Goal: Find specific page/section: Find specific page/section

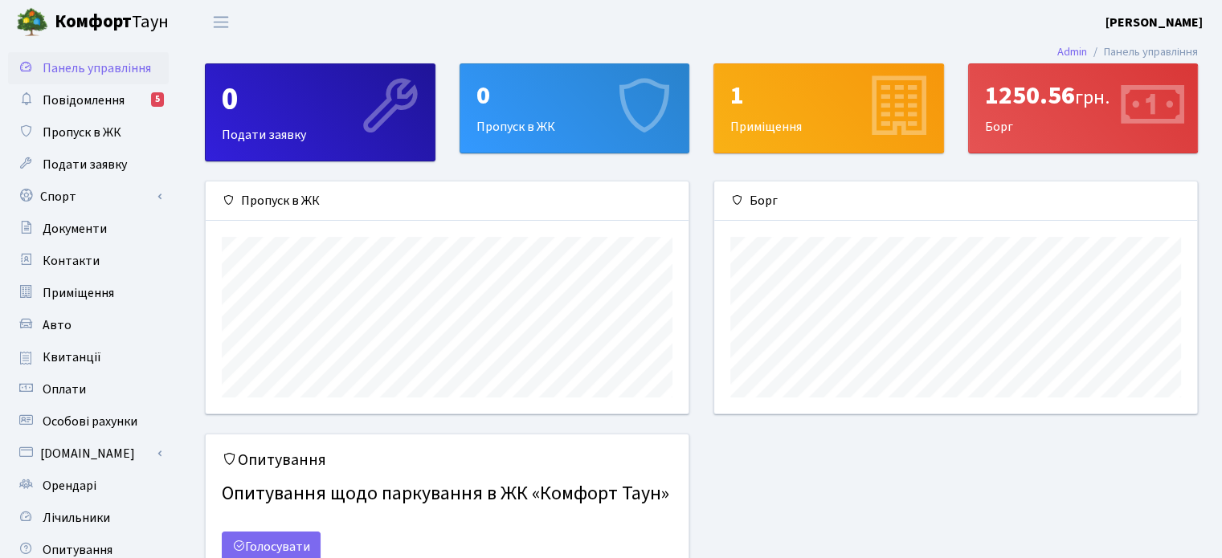
scroll to position [231, 482]
click at [103, 101] on span "Повідомлення" at bounding box center [84, 101] width 82 height 18
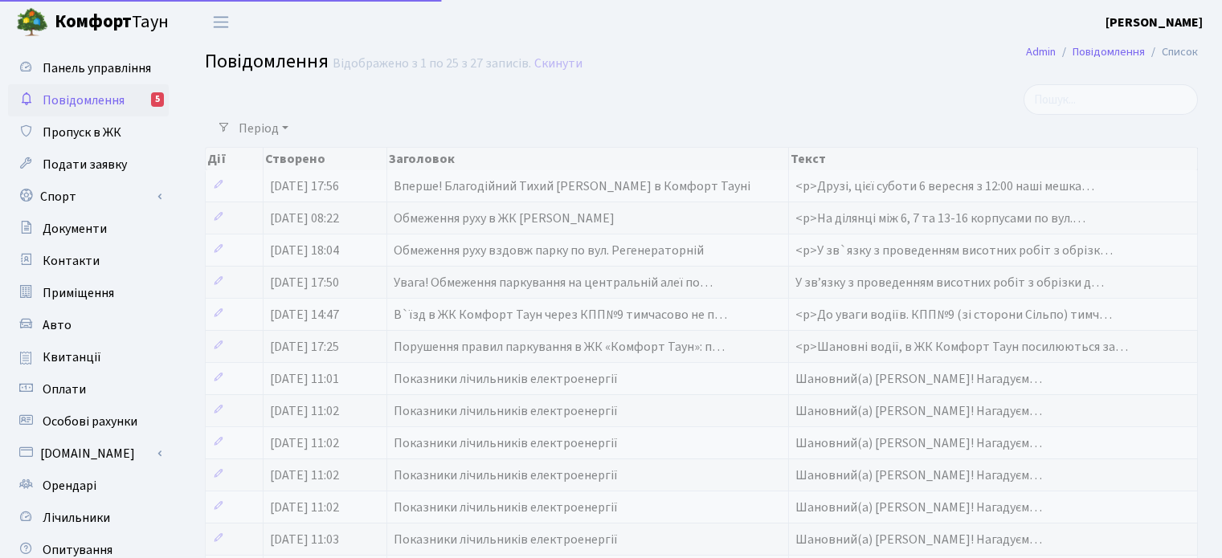
select select "25"
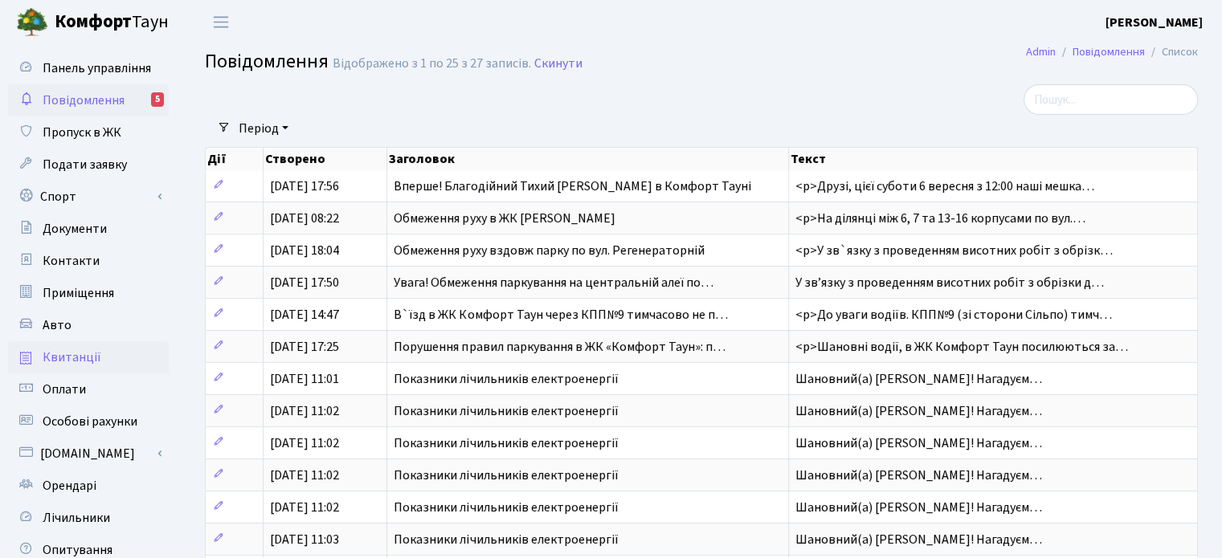
click at [67, 363] on span "Квитанції" at bounding box center [72, 358] width 59 height 18
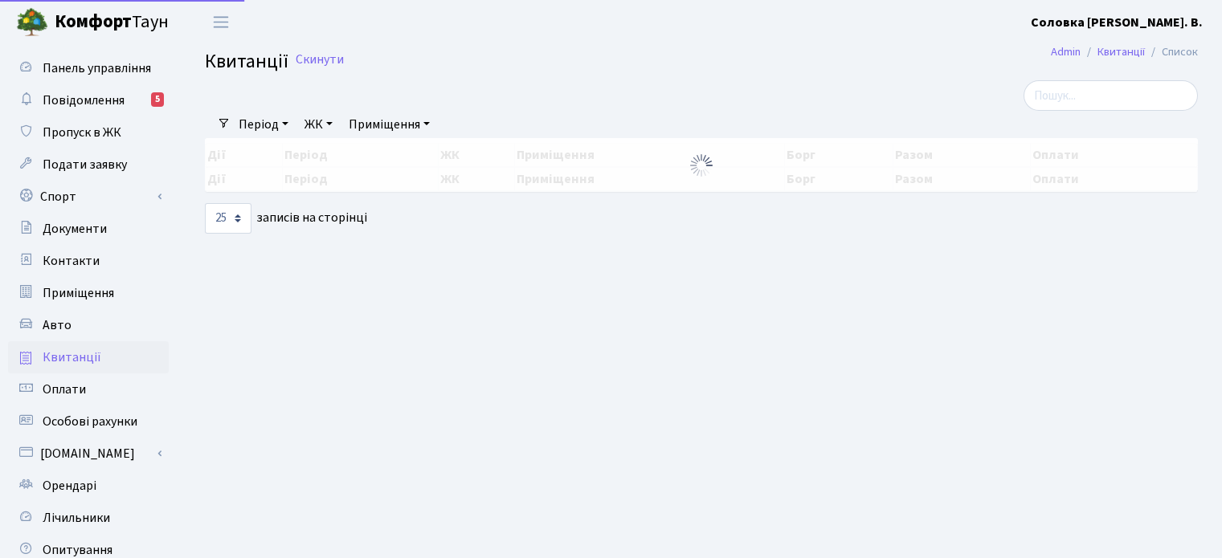
select select "25"
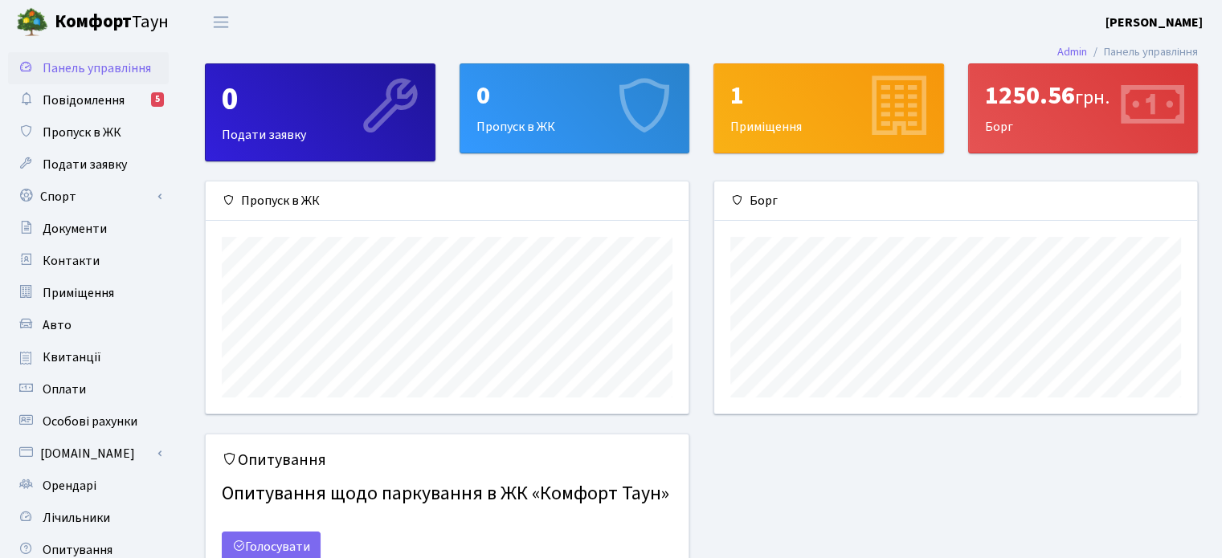
scroll to position [231, 482]
